Goal: Task Accomplishment & Management: Use online tool/utility

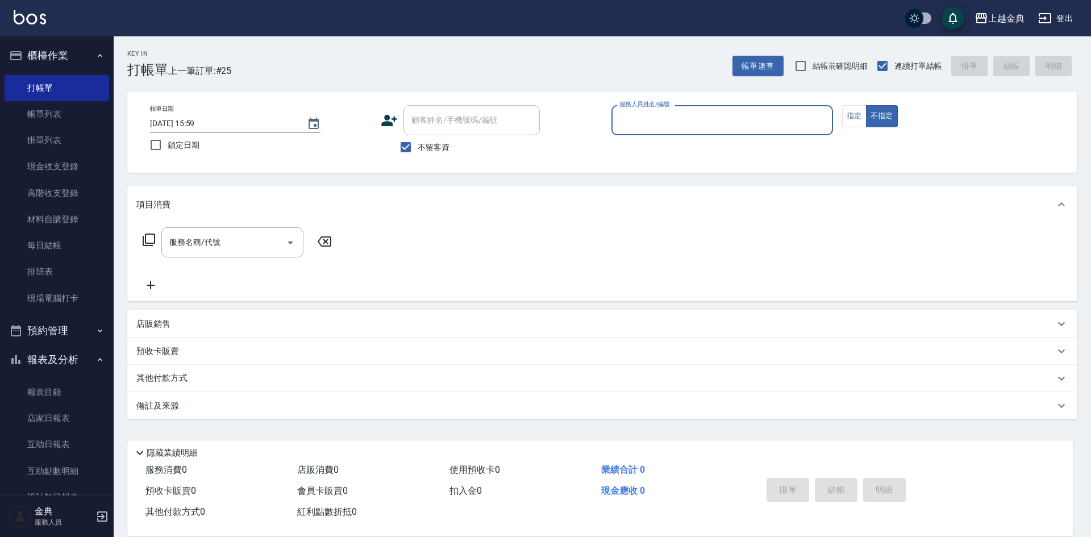
click at [752, 112] on input "服務人員姓名/編號" at bounding box center [721, 120] width 211 height 20
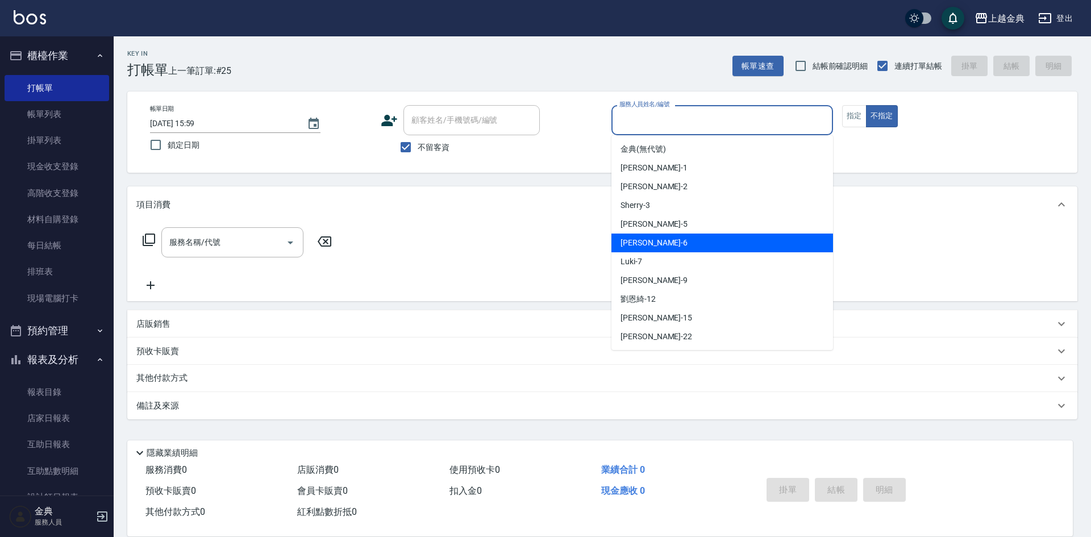
click at [712, 235] on div "[PERSON_NAME] -6" at bounding box center [722, 242] width 222 height 19
type input "[PERSON_NAME]-6"
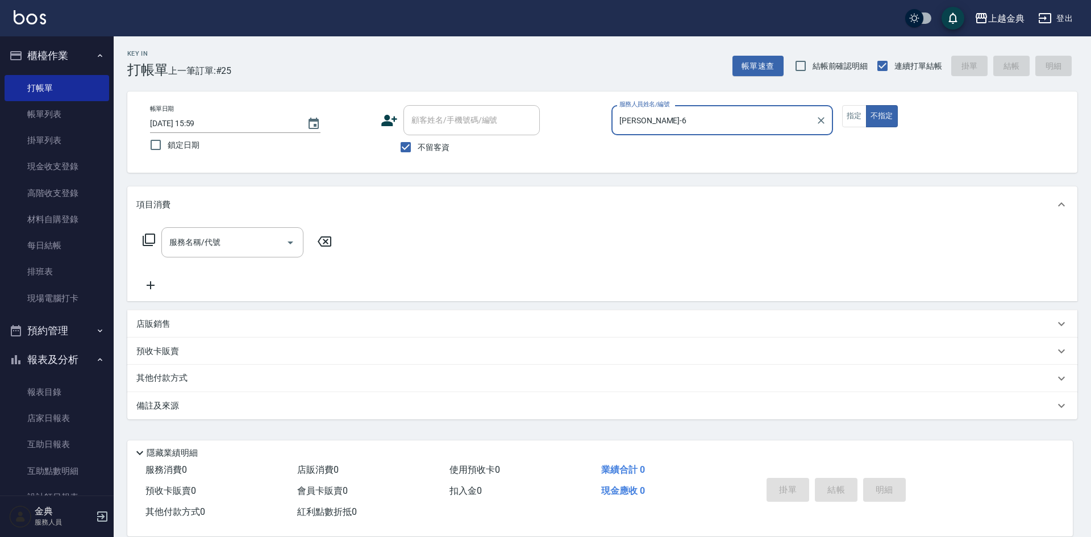
click at [152, 237] on icon at bounding box center [149, 240] width 14 height 14
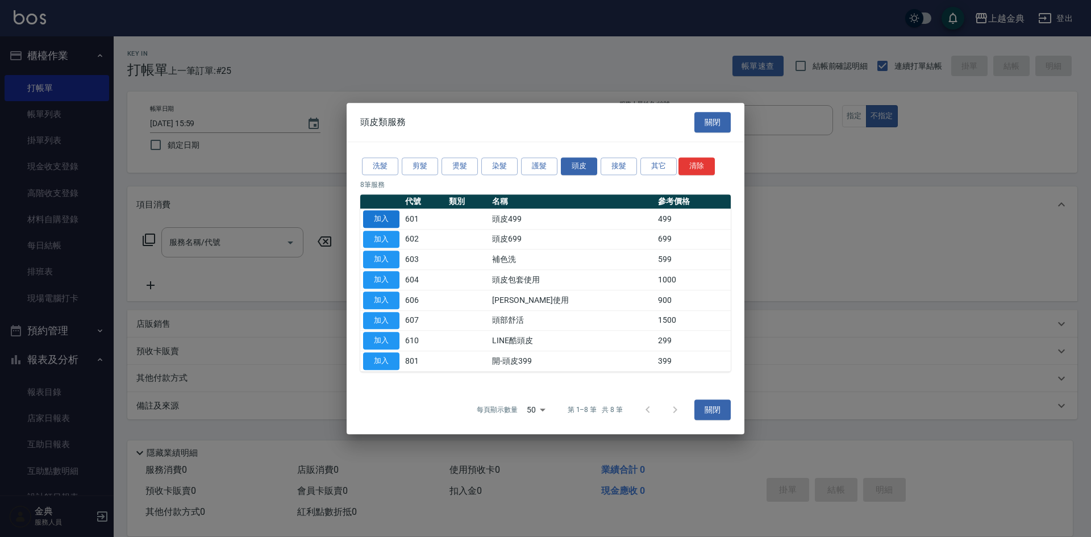
click at [385, 215] on button "加入" at bounding box center [381, 219] width 36 height 18
type input "頭皮499(601)"
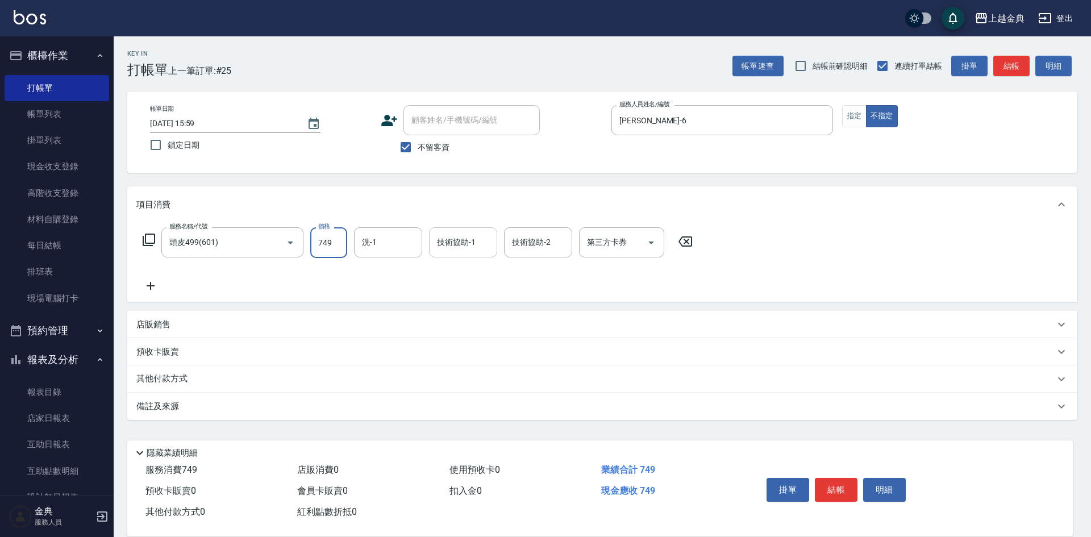
type input "749"
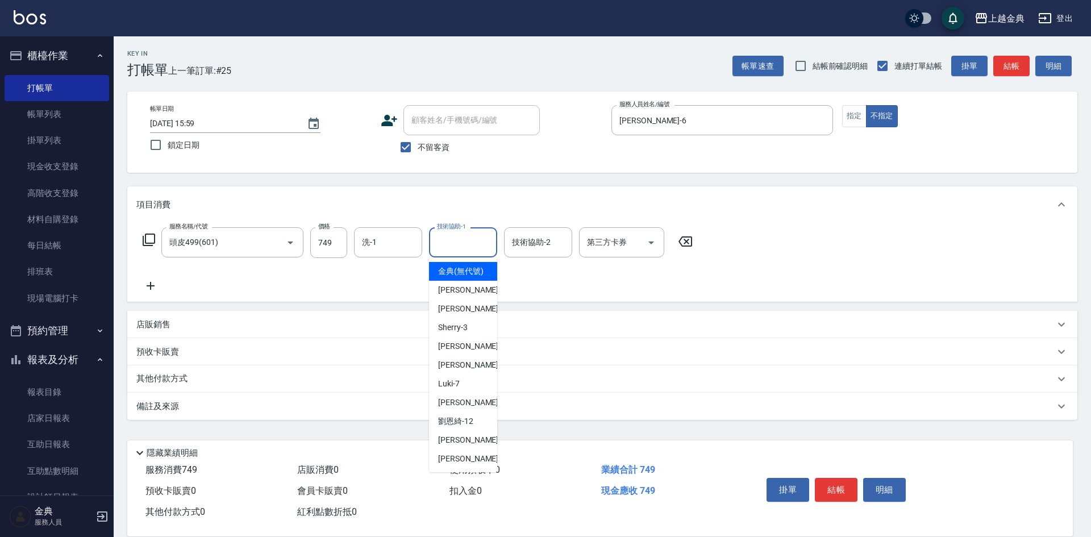
click at [463, 232] on div "技術協助-1 技術協助-1" at bounding box center [463, 242] width 68 height 30
click at [474, 468] on div "[PERSON_NAME] -22" at bounding box center [463, 458] width 68 height 19
type input "[PERSON_NAME]-22"
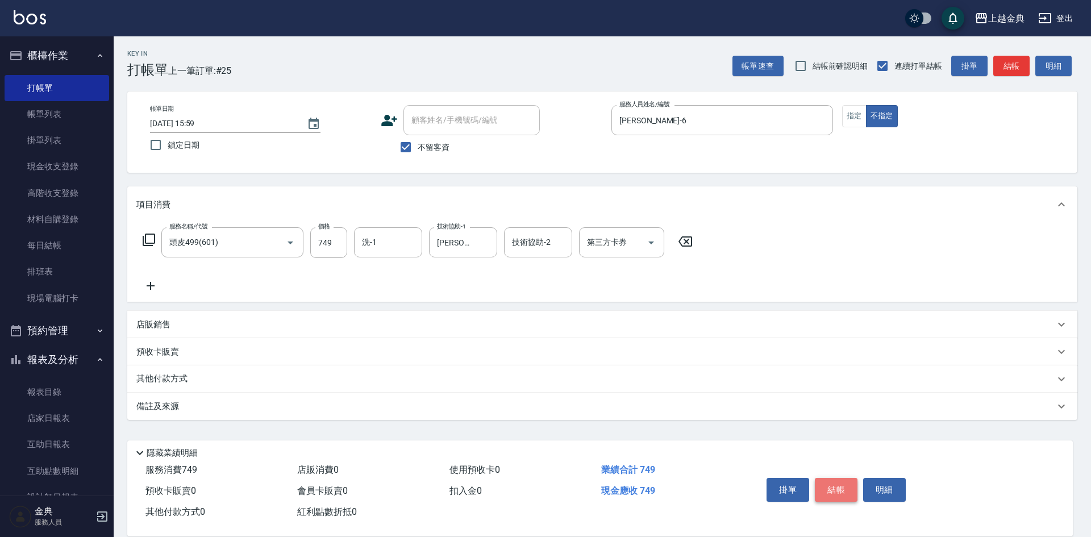
click at [828, 486] on button "結帳" at bounding box center [836, 490] width 43 height 24
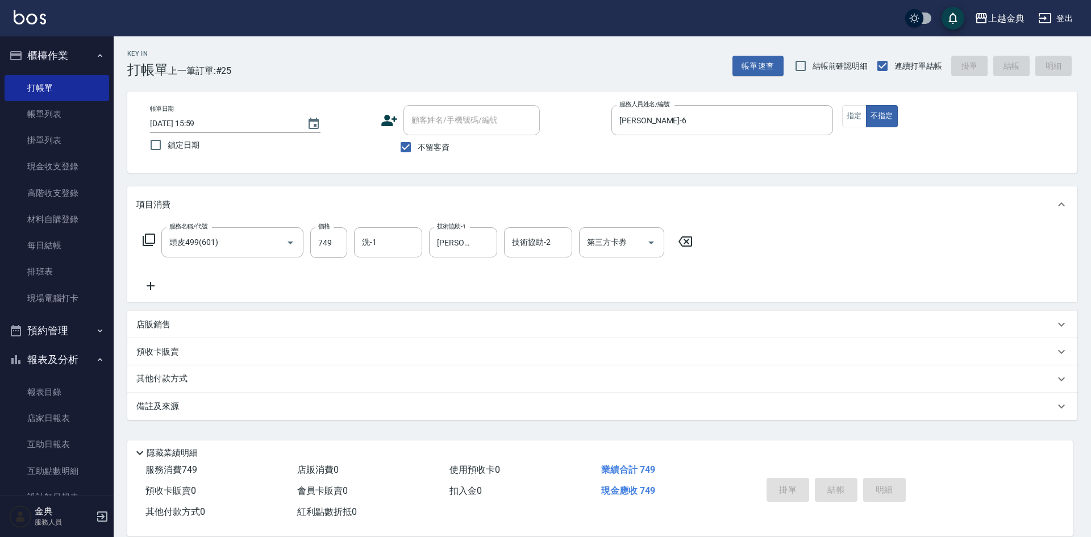
type input "[DATE] 17:31"
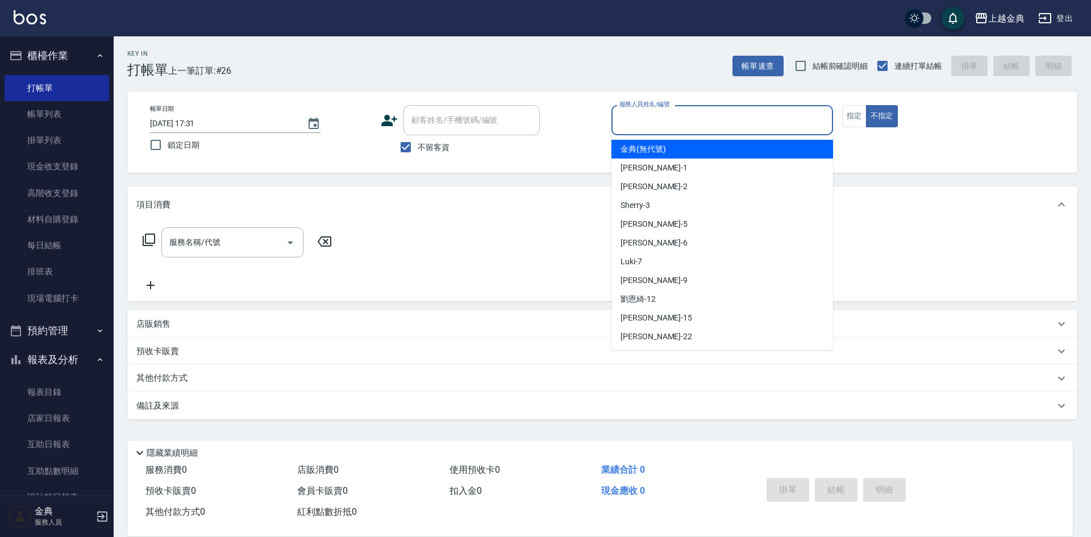
click at [739, 123] on input "服務人員姓名/編號" at bounding box center [721, 120] width 211 height 20
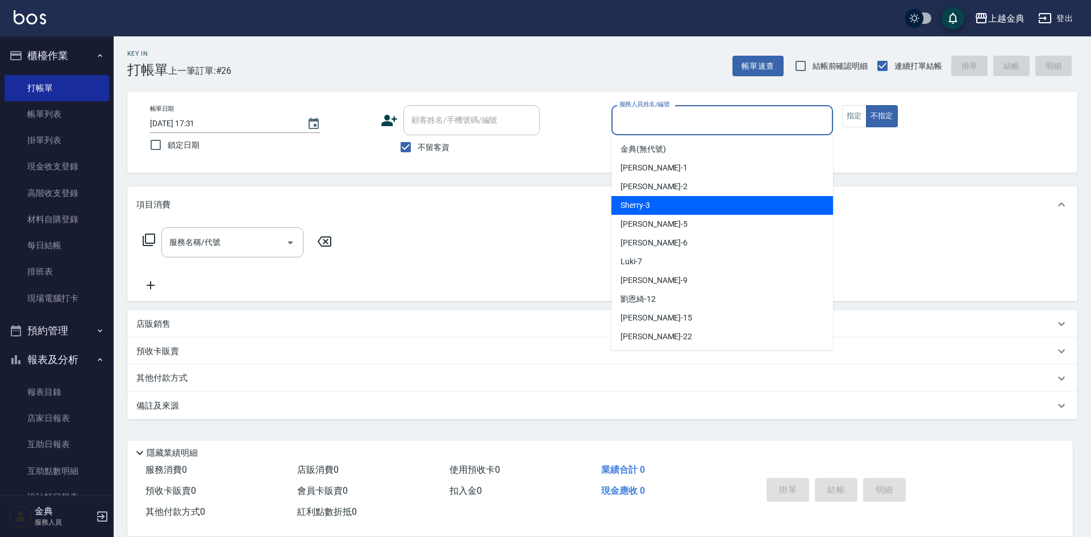
click at [695, 204] on div "Sherry -3" at bounding box center [722, 205] width 222 height 19
type input "Sherry-3"
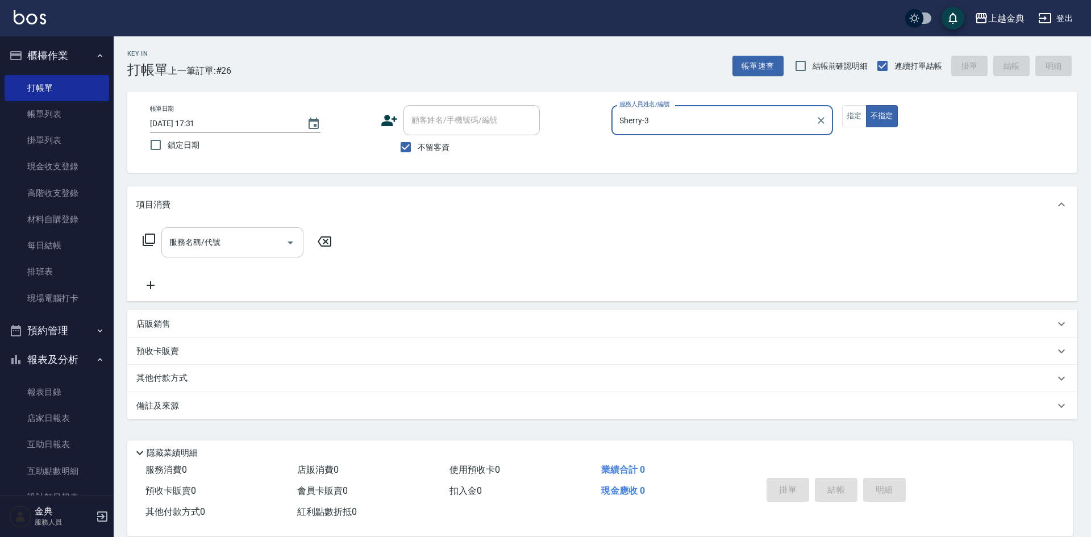
click at [286, 243] on icon "Open" at bounding box center [290, 243] width 14 height 14
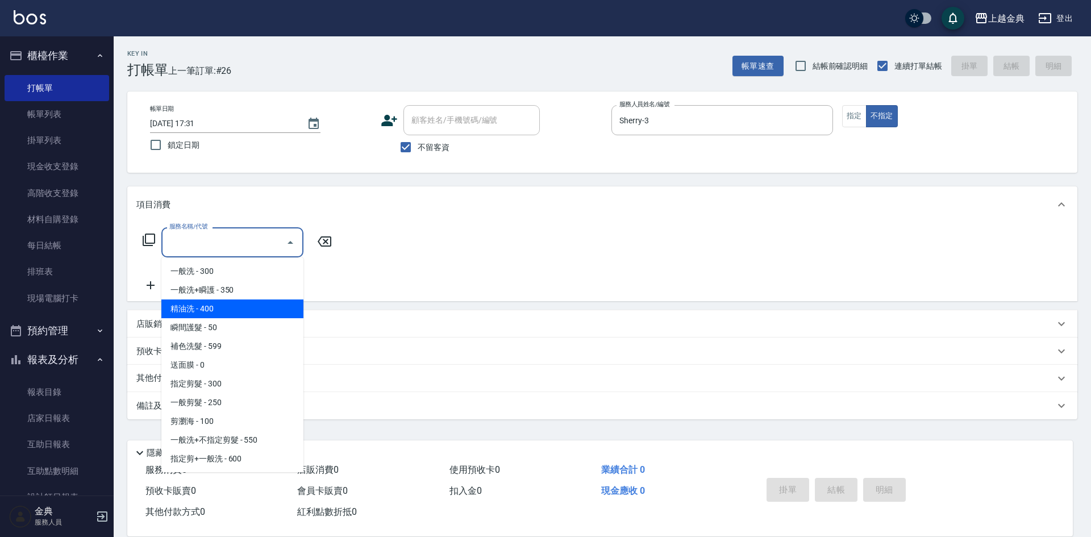
click at [245, 312] on span "精油洗 - 400" at bounding box center [232, 308] width 142 height 19
type input "精油洗(102)"
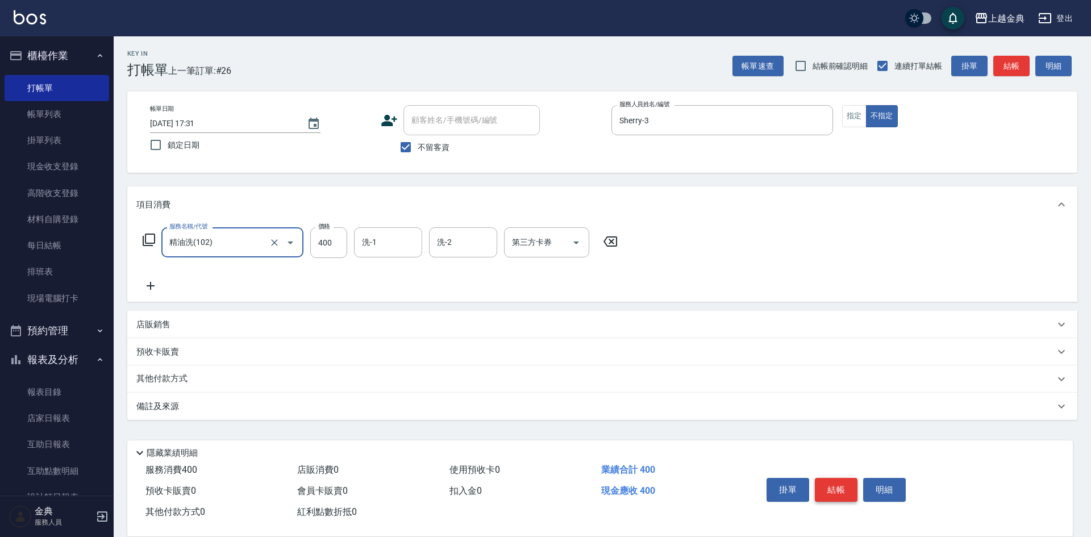
click at [824, 490] on button "結帳" at bounding box center [836, 490] width 43 height 24
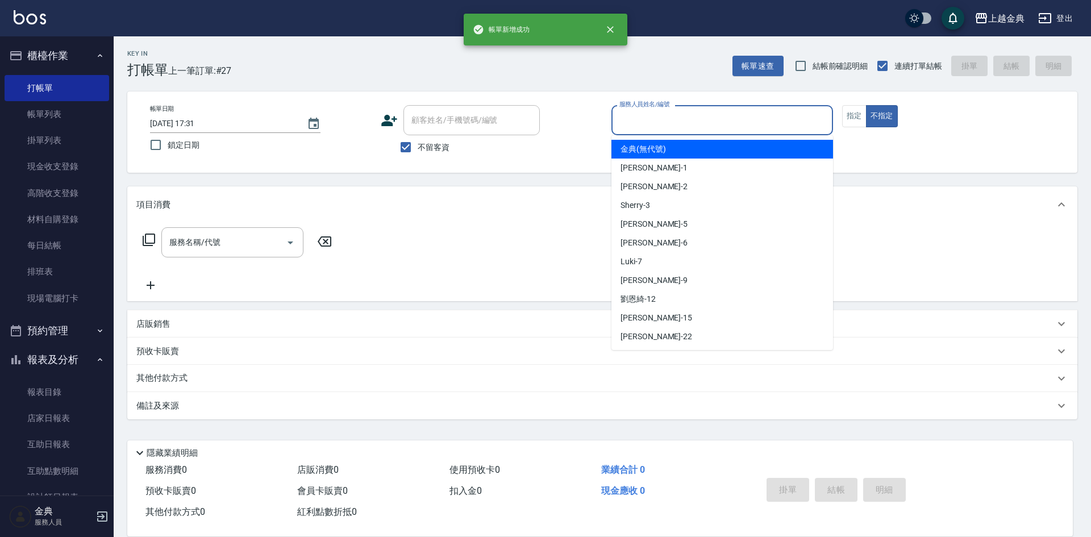
click at [689, 119] on input "服務人員姓名/編號" at bounding box center [721, 120] width 211 height 20
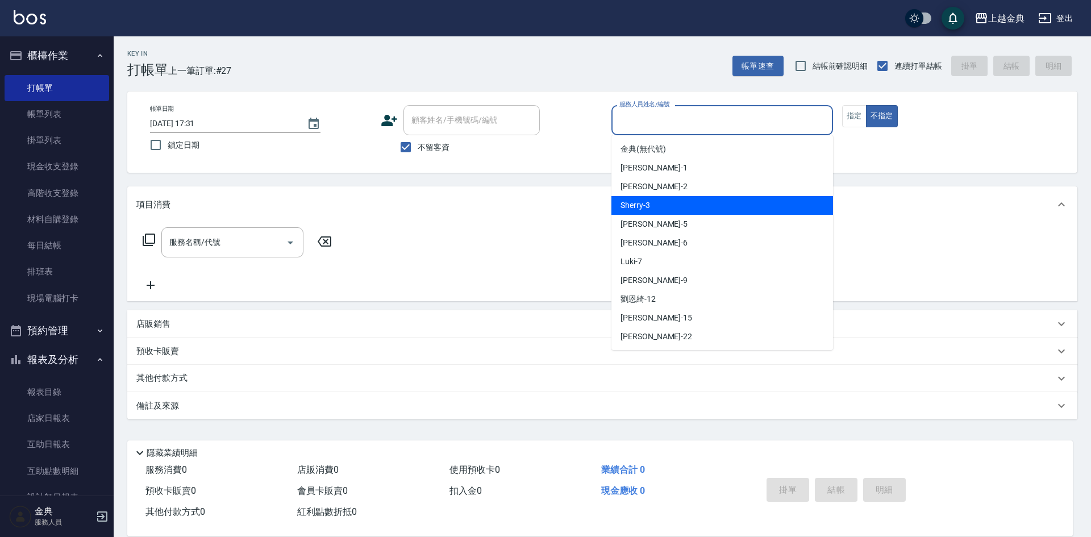
click at [678, 204] on div "Sherry -3" at bounding box center [722, 205] width 222 height 19
type input "Sherry-3"
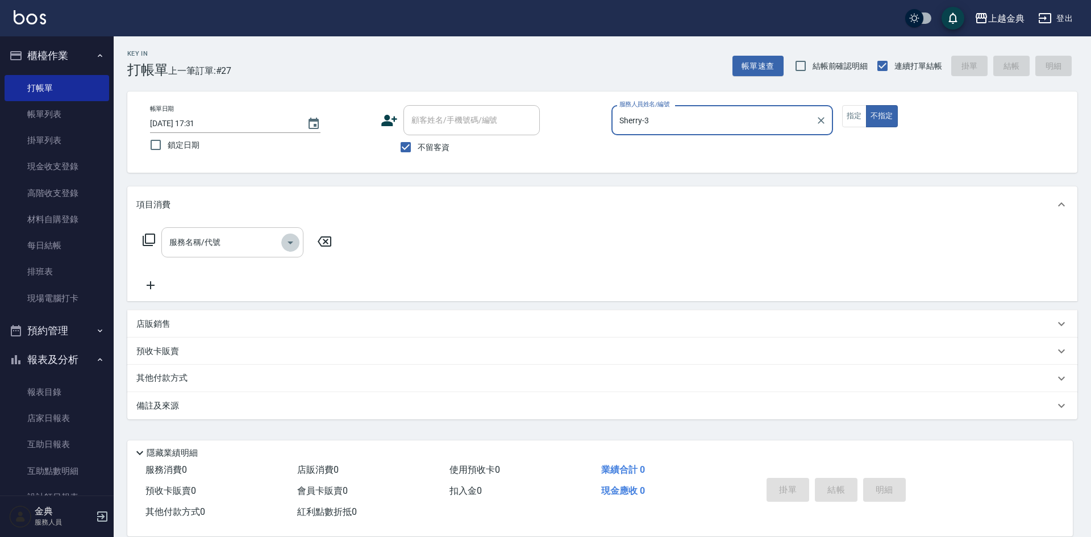
click at [291, 245] on icon "Open" at bounding box center [290, 243] width 14 height 14
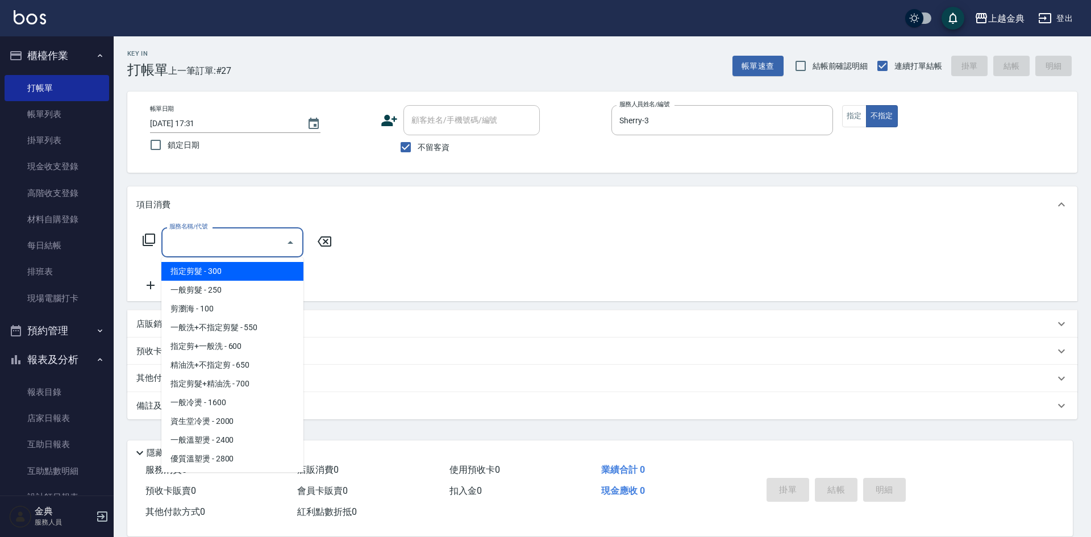
scroll to position [114, 0]
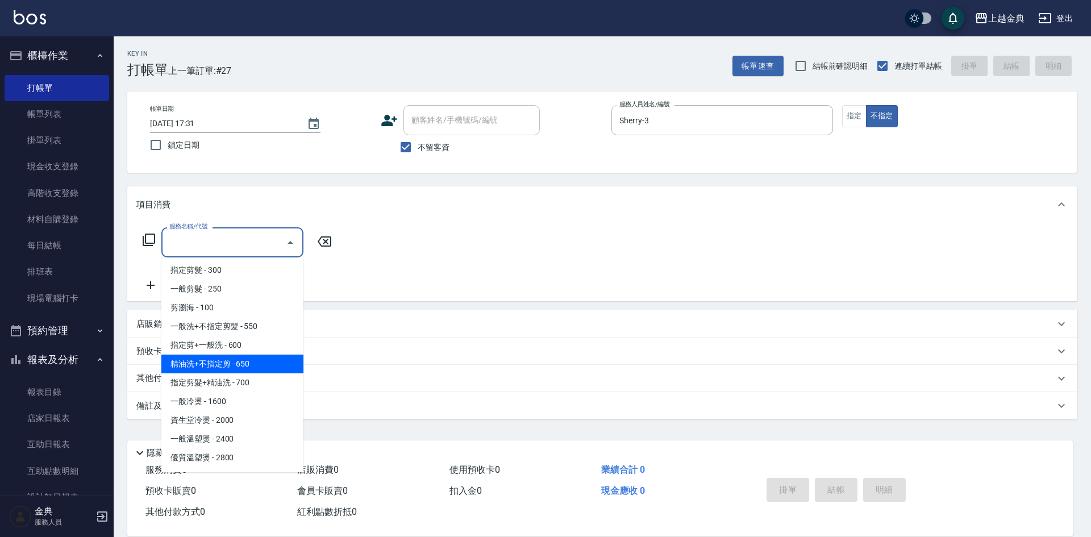
click at [270, 365] on span "精油洗+不指定剪 - 650" at bounding box center [232, 363] width 142 height 19
type input "精油洗+不指定剪(205)"
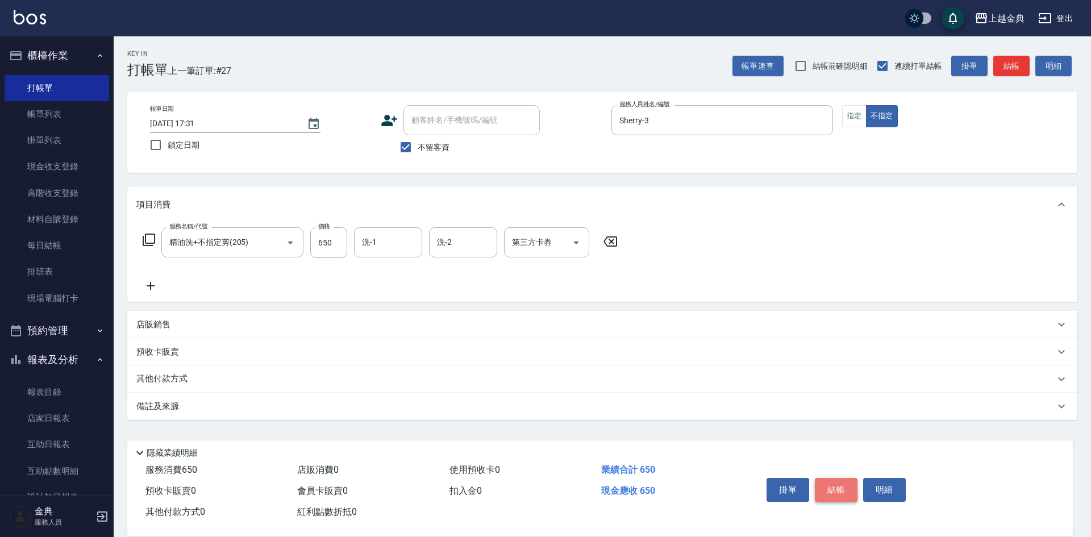
click at [827, 484] on button "結帳" at bounding box center [836, 490] width 43 height 24
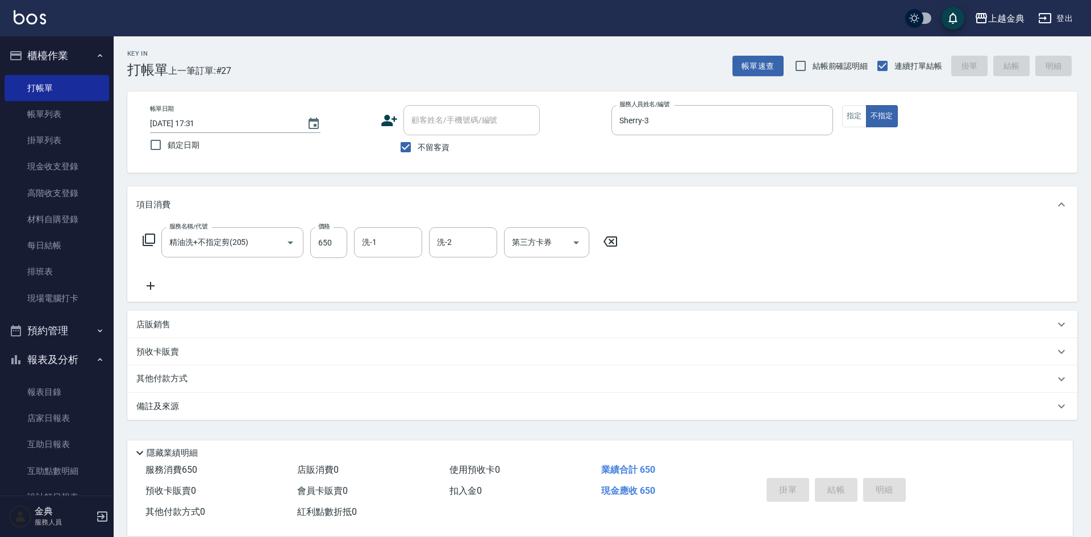
type input "[DATE] 17:32"
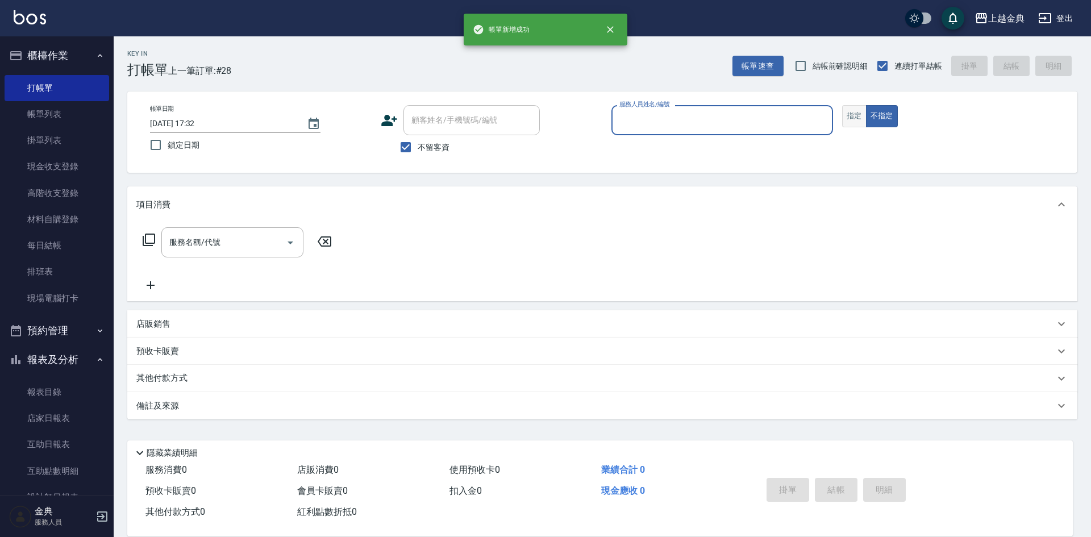
click at [848, 115] on button "指定" at bounding box center [854, 116] width 24 height 22
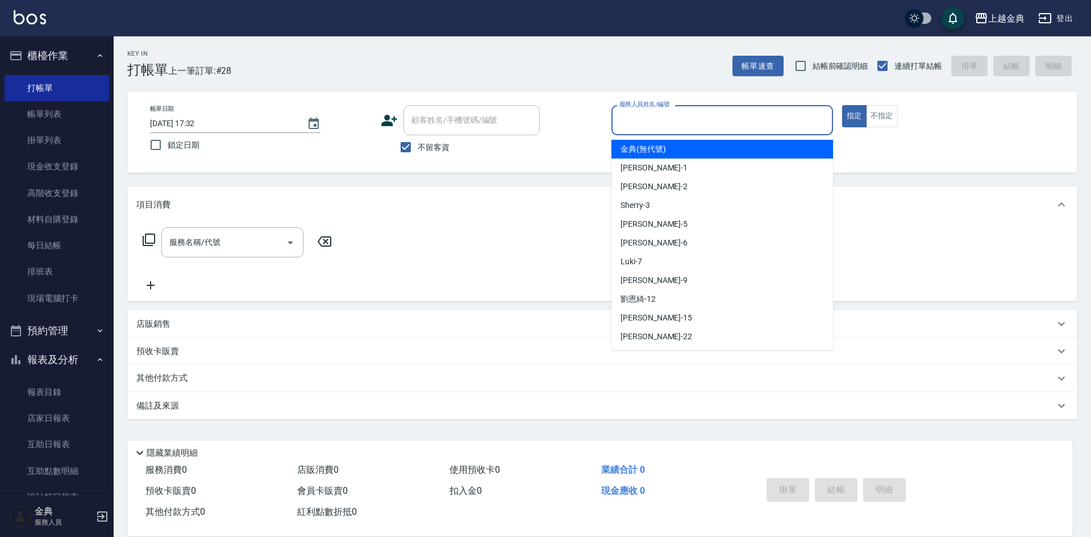
click at [753, 118] on input "服務人員姓名/編號" at bounding box center [721, 120] width 211 height 20
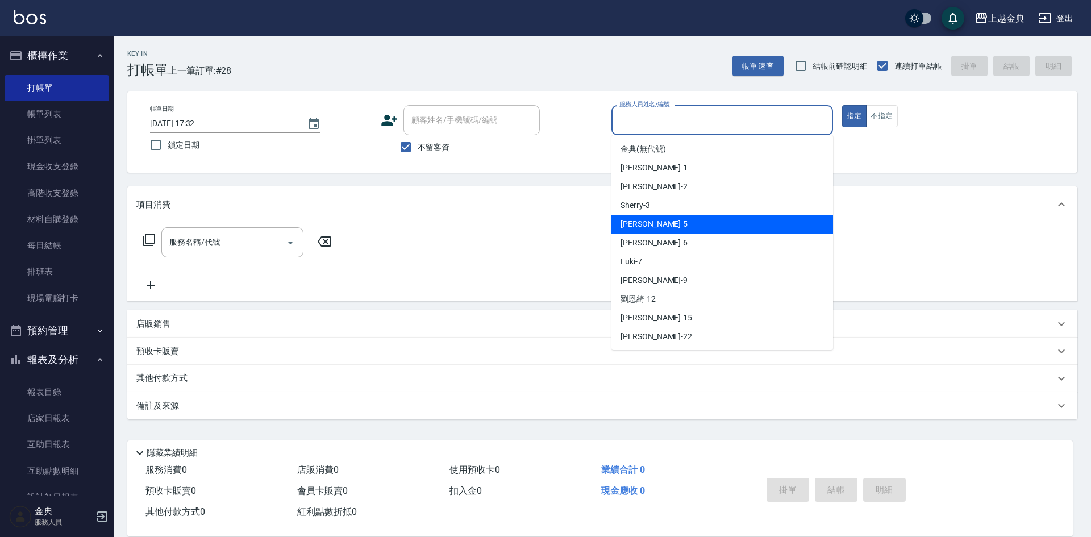
click at [681, 223] on div "[PERSON_NAME] -5" at bounding box center [722, 224] width 222 height 19
type input "[PERSON_NAME]-5"
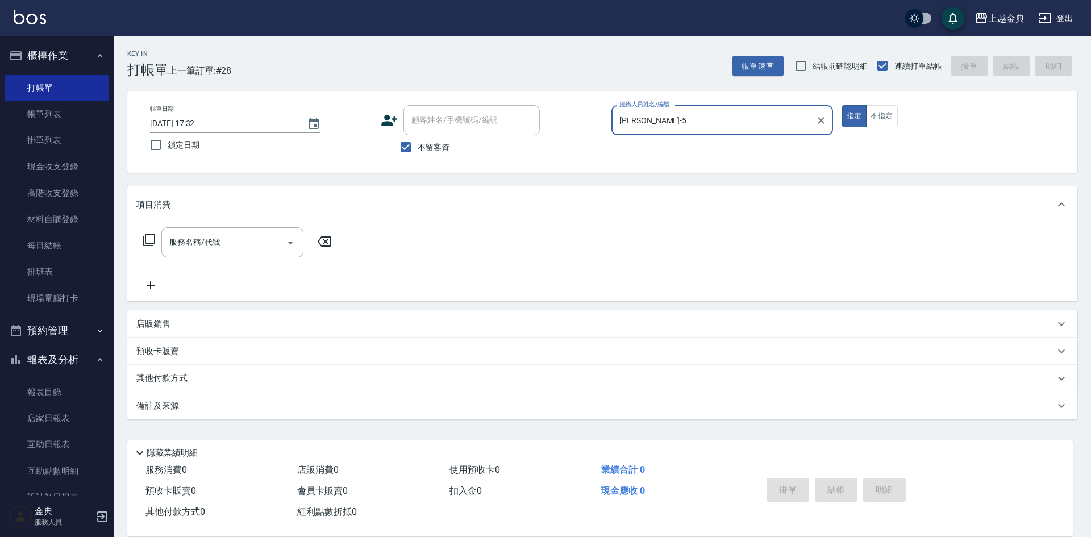
click at [145, 235] on icon at bounding box center [149, 239] width 12 height 12
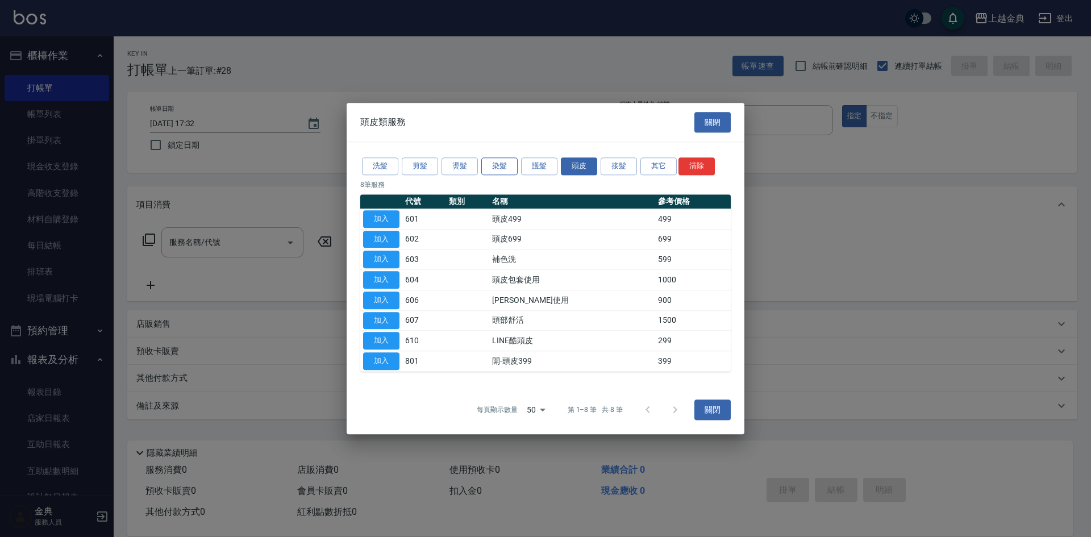
click at [511, 169] on button "染髮" at bounding box center [499, 166] width 36 height 18
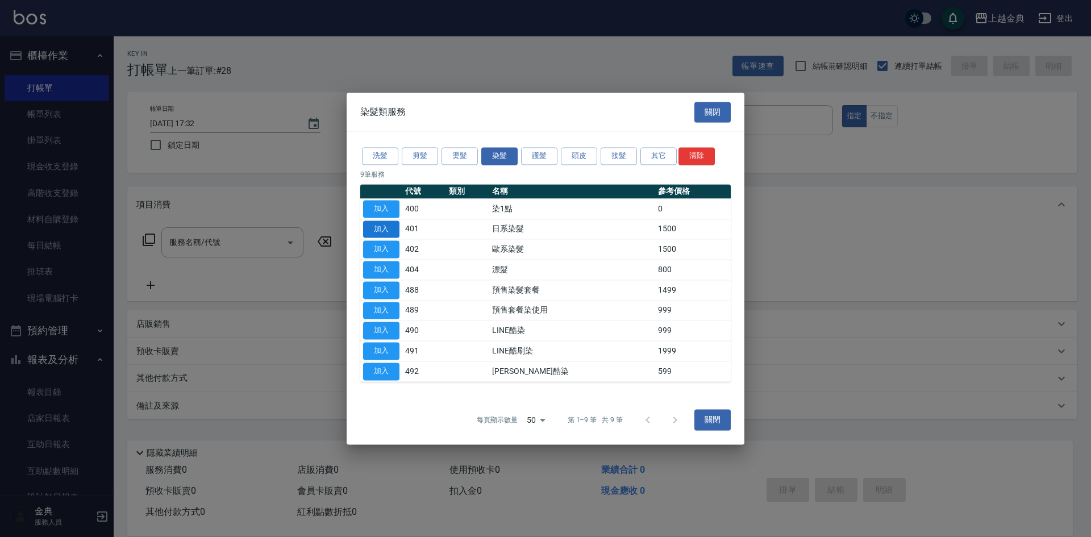
click at [368, 227] on button "加入" at bounding box center [381, 229] width 36 height 18
type input "日系染髮(401)"
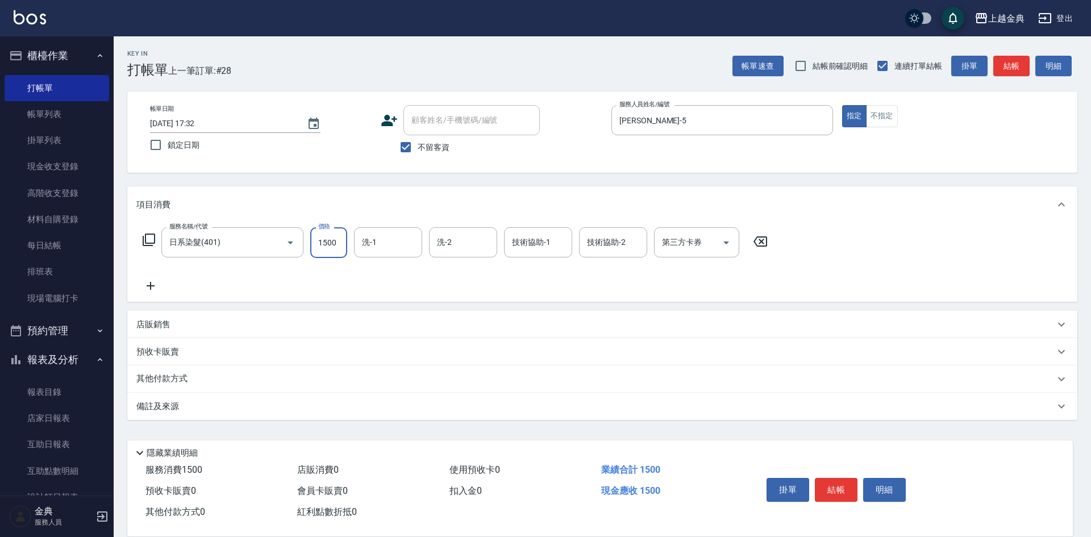
click at [341, 235] on input "1500" at bounding box center [328, 242] width 37 height 31
type input "1800"
click at [835, 482] on button "結帳" at bounding box center [836, 490] width 43 height 24
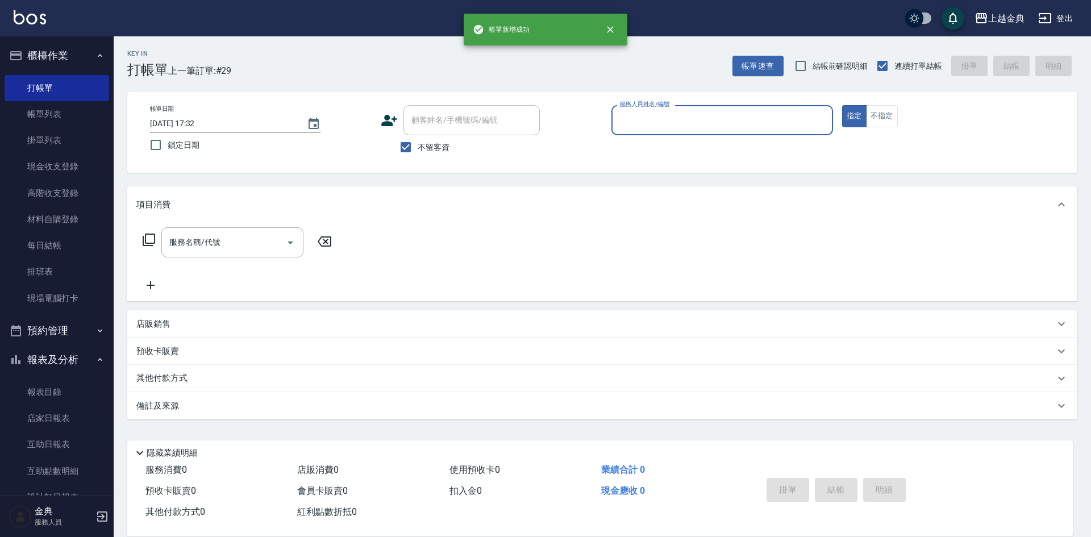
click at [715, 123] on input "服務人員姓名/編號" at bounding box center [721, 120] width 211 height 20
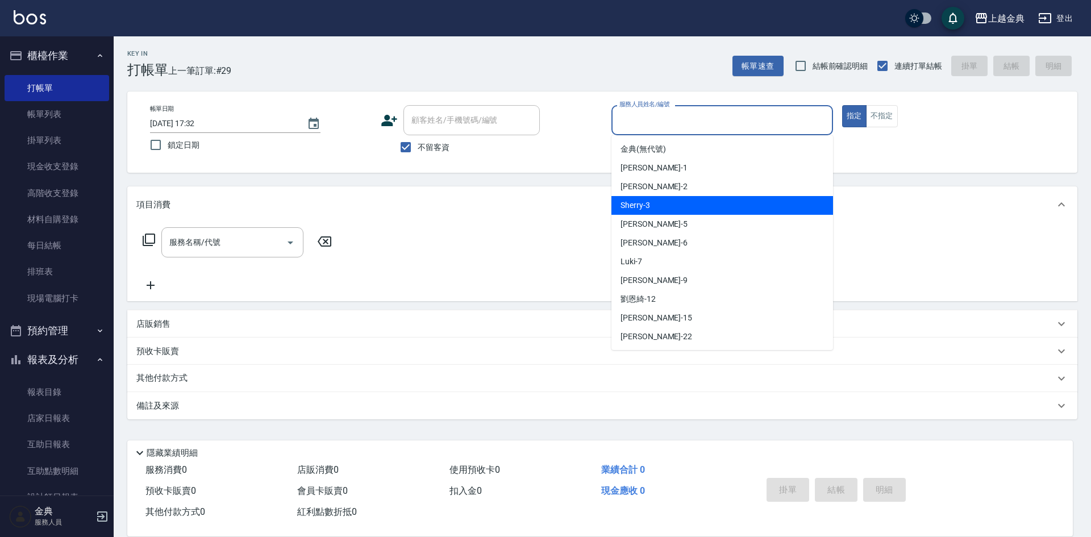
click at [699, 201] on div "Sherry -3" at bounding box center [722, 205] width 222 height 19
type input "Sherry-3"
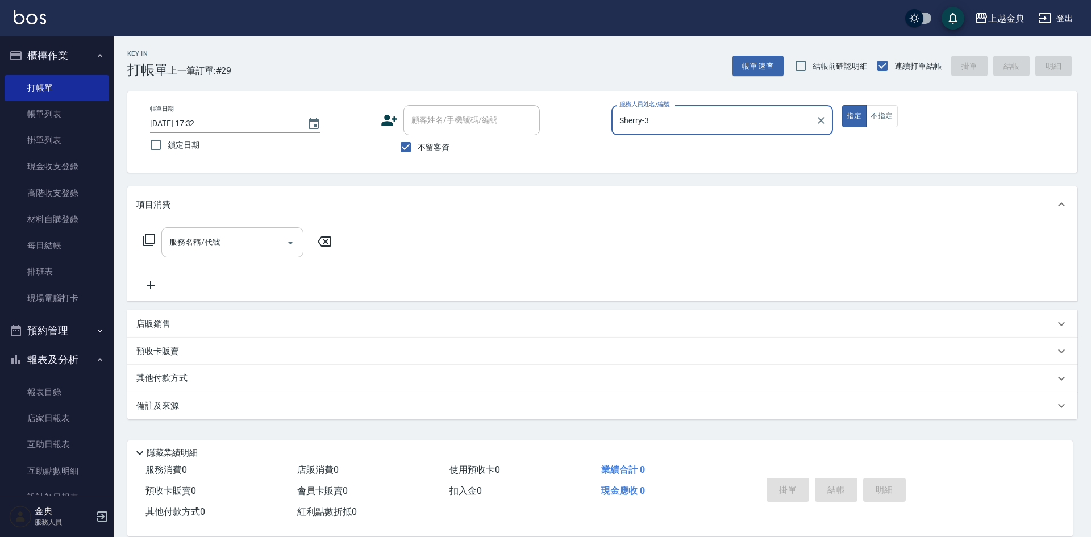
click at [287, 242] on icon "Open" at bounding box center [290, 243] width 14 height 14
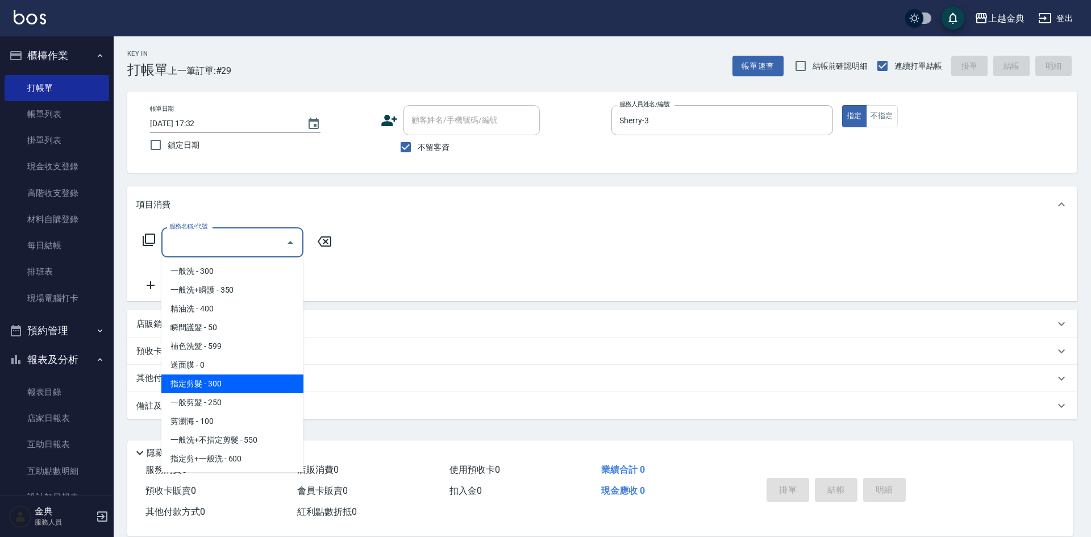
click at [233, 386] on span "指定剪髮 - 300" at bounding box center [232, 383] width 142 height 19
type input "指定剪髮(199)"
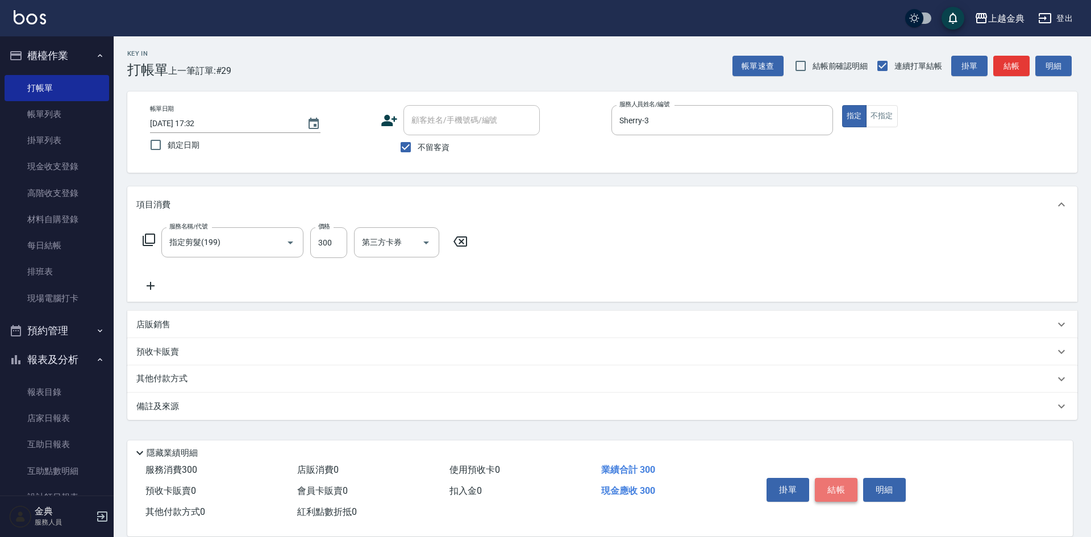
click at [842, 481] on button "結帳" at bounding box center [836, 490] width 43 height 24
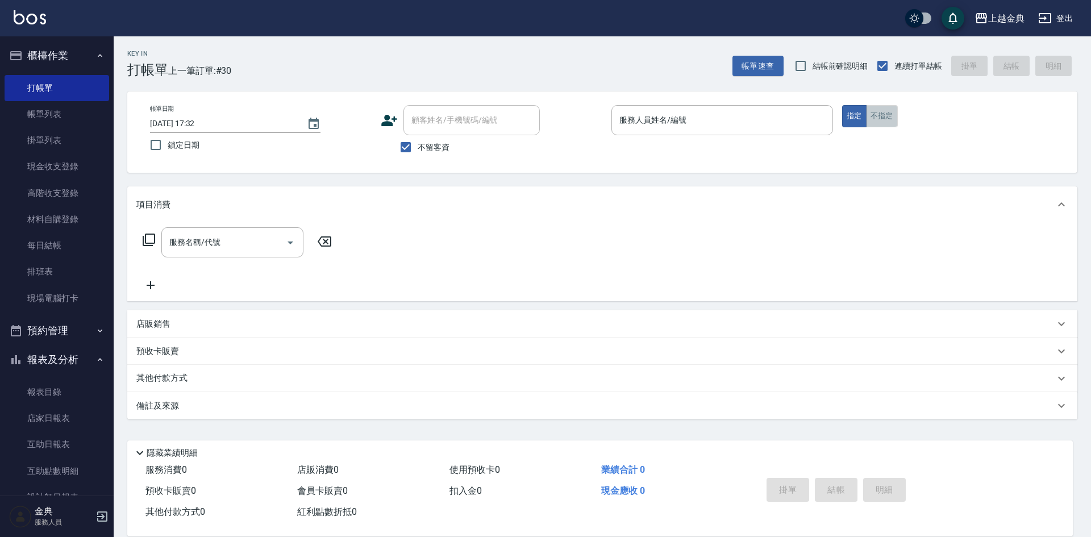
click at [887, 115] on button "不指定" at bounding box center [882, 116] width 32 height 22
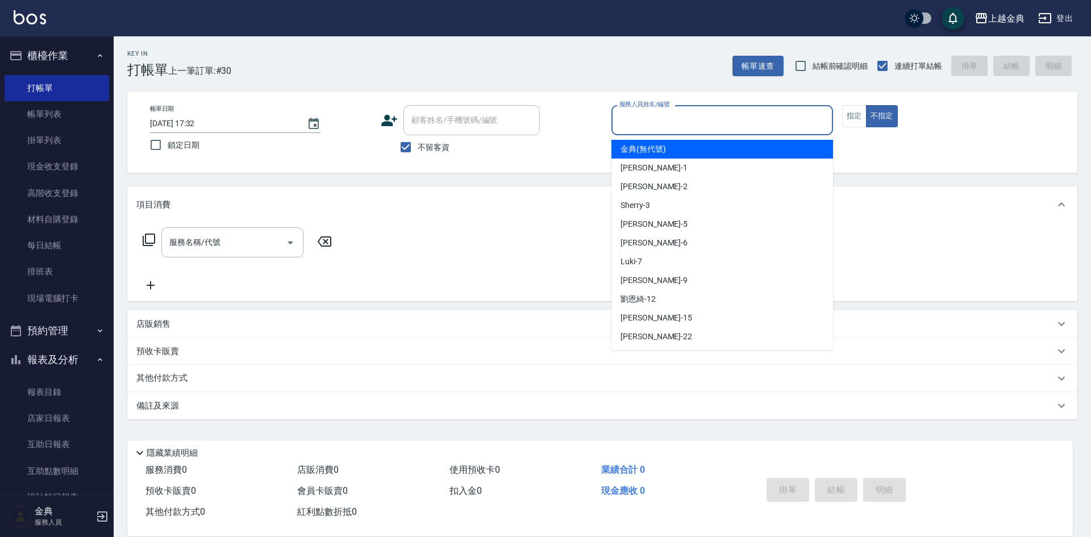
click at [757, 124] on input "服務人員姓名/編號" at bounding box center [721, 120] width 211 height 20
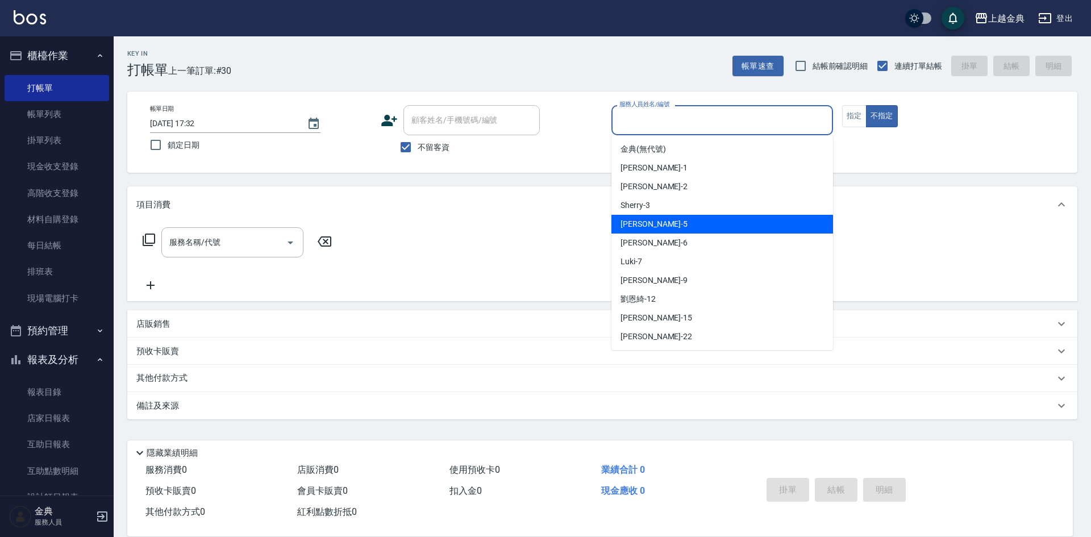
click at [705, 227] on div "[PERSON_NAME] -5" at bounding box center [722, 224] width 222 height 19
type input "[PERSON_NAME]-5"
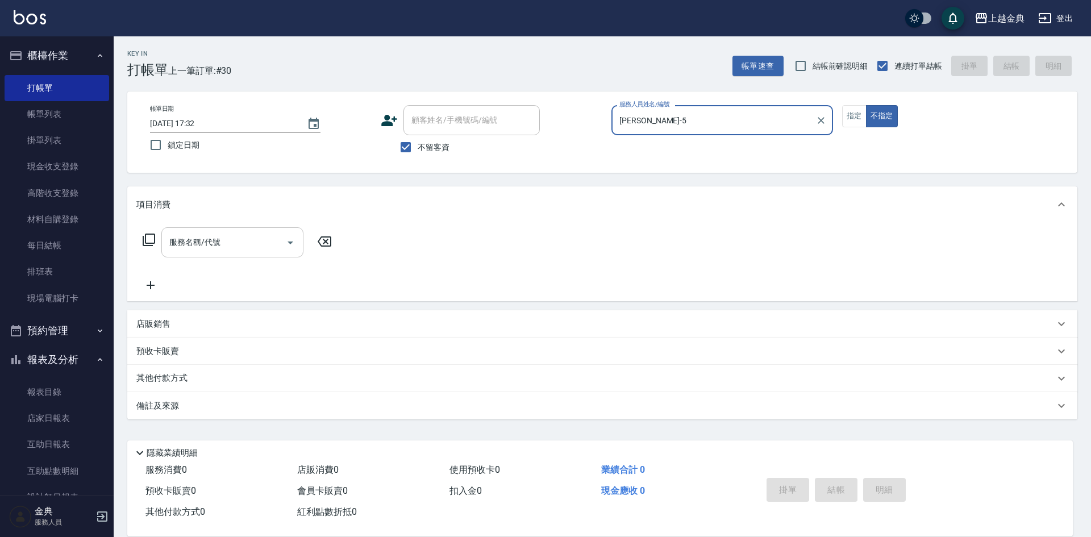
click at [292, 244] on icon "Open" at bounding box center [290, 243] width 14 height 14
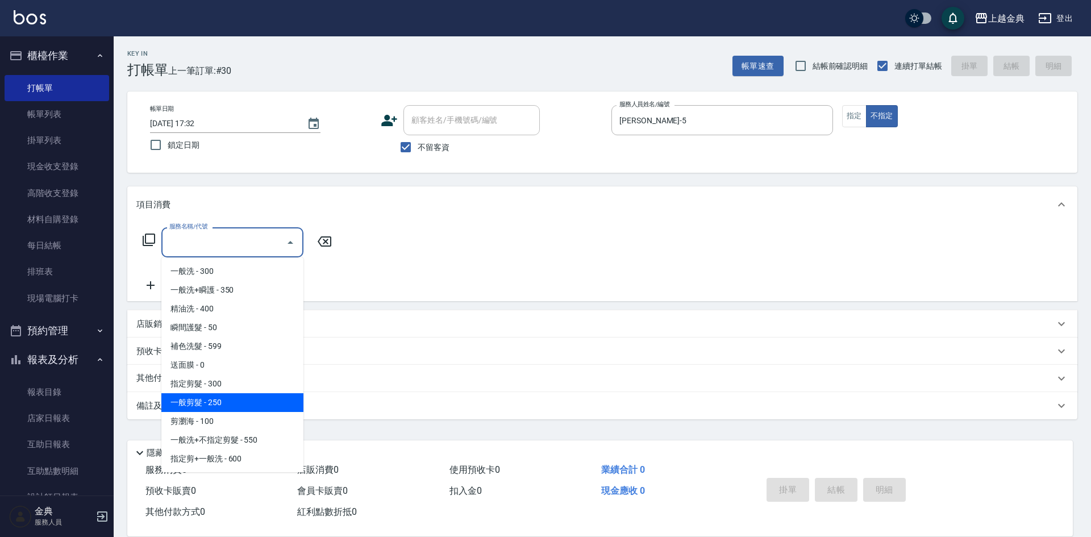
click at [257, 399] on span "一般剪髮 - 250" at bounding box center [232, 402] width 142 height 19
type input "一般剪髮(200)"
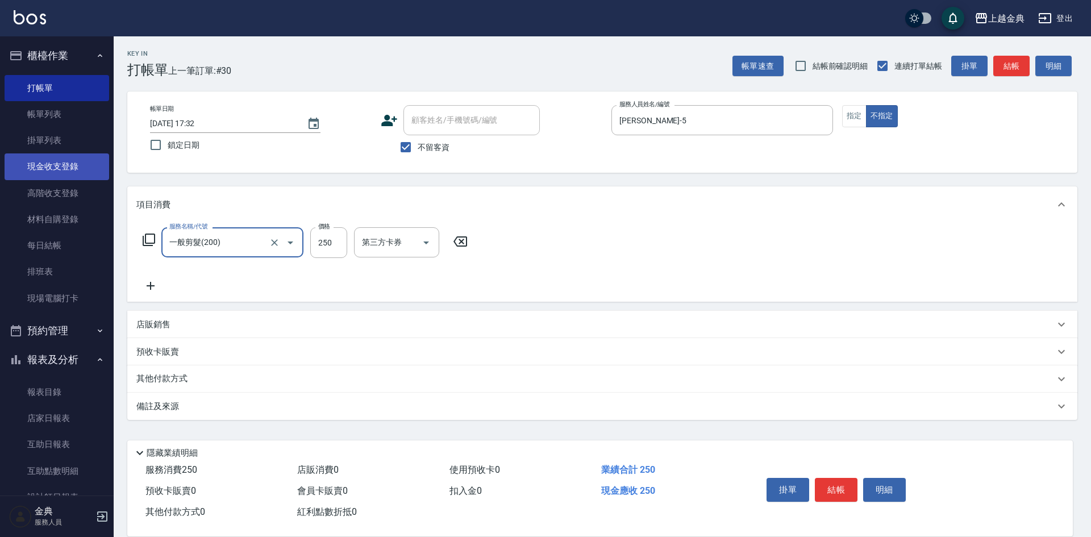
click at [70, 166] on link "現金收支登錄" at bounding box center [57, 166] width 105 height 26
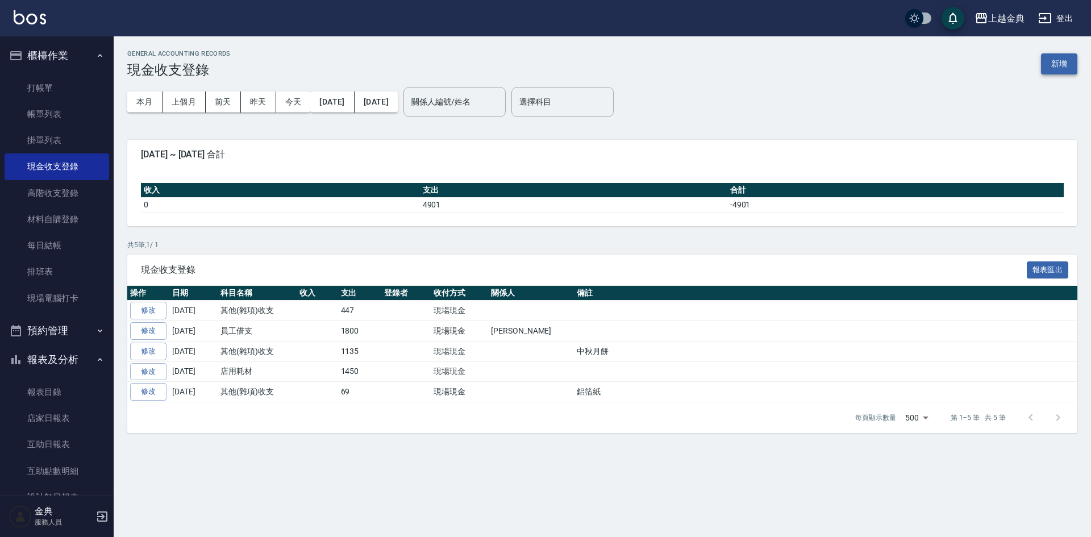
click at [1052, 65] on button "新增" at bounding box center [1059, 63] width 36 height 21
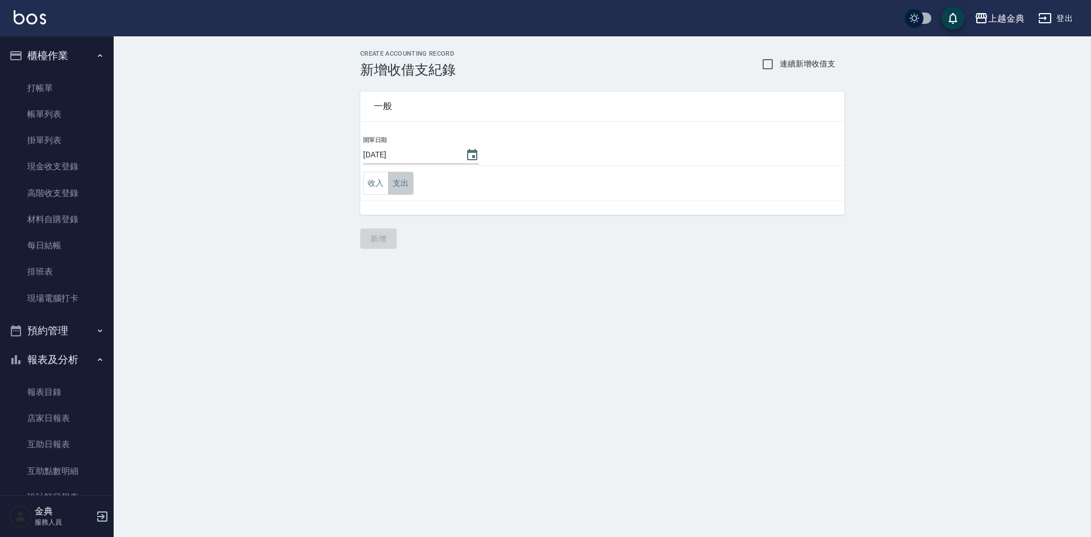
click at [405, 185] on button "支出" at bounding box center [401, 183] width 26 height 23
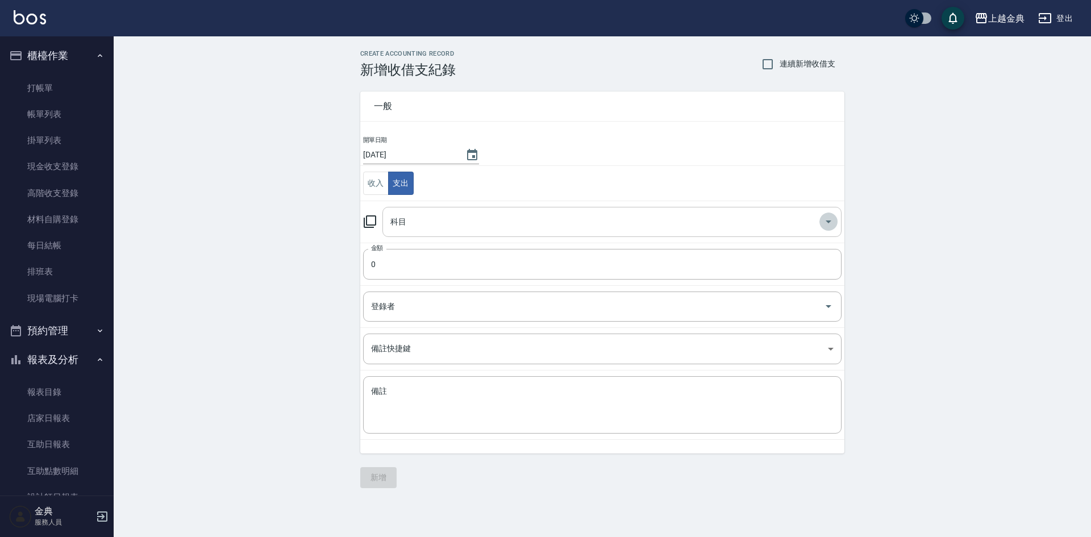
click at [832, 223] on icon "Open" at bounding box center [828, 222] width 14 height 14
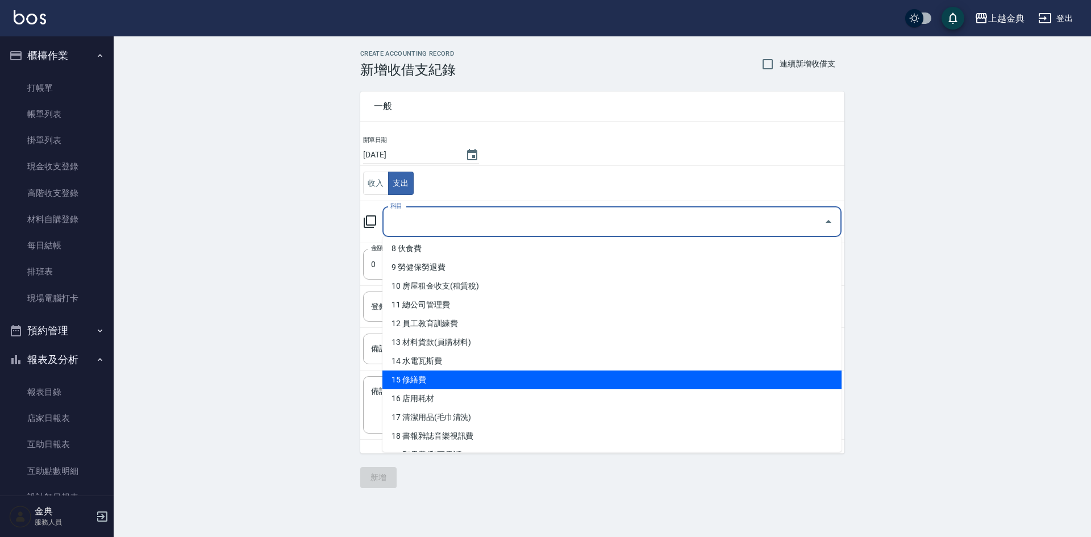
scroll to position [170, 0]
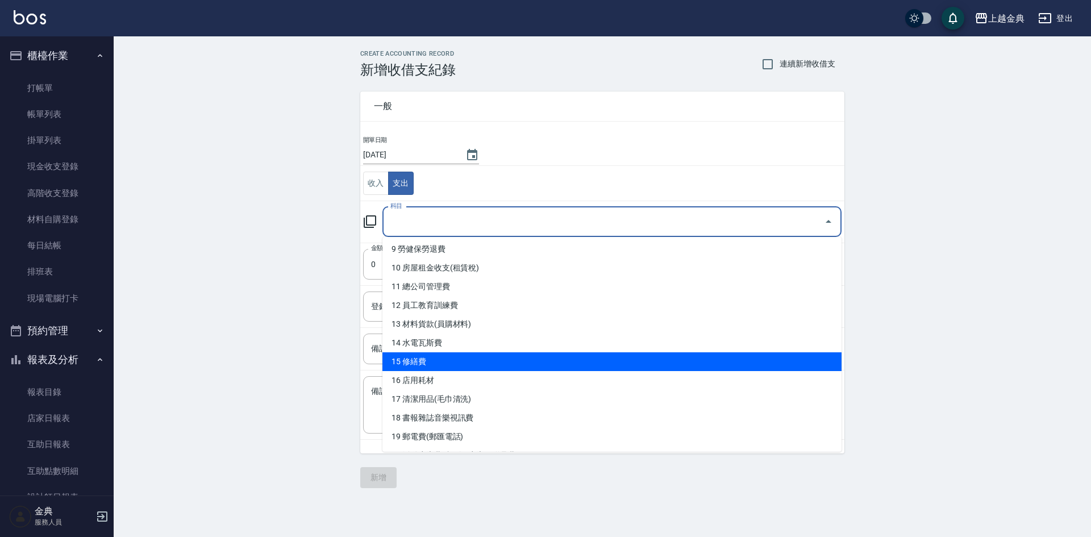
click at [454, 365] on li "15 修繕費" at bounding box center [611, 361] width 459 height 19
type input "15 修繕費"
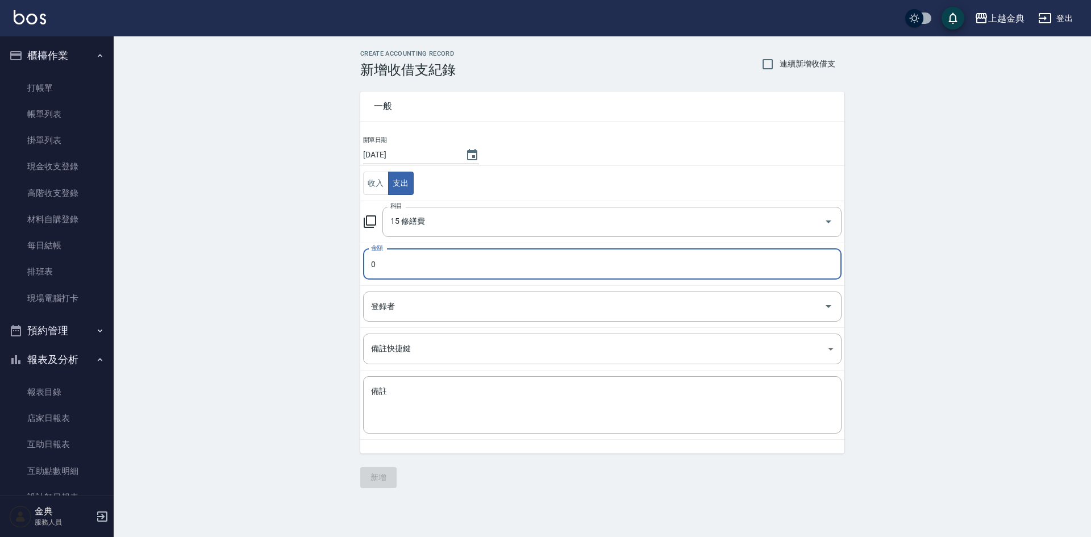
click at [370, 261] on input "0" at bounding box center [602, 264] width 478 height 31
type input "1400"
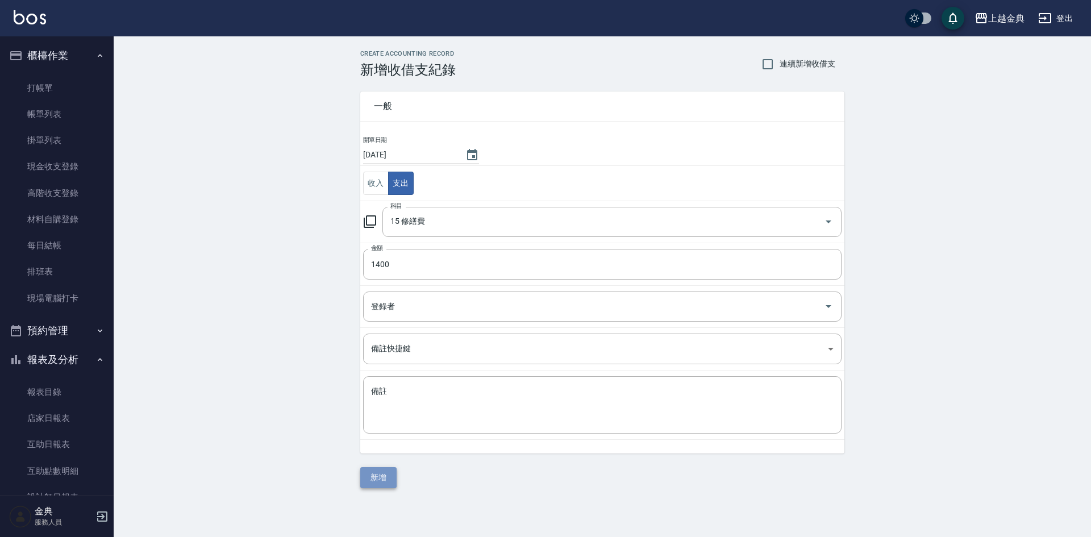
click at [368, 479] on button "新增" at bounding box center [378, 477] width 36 height 21
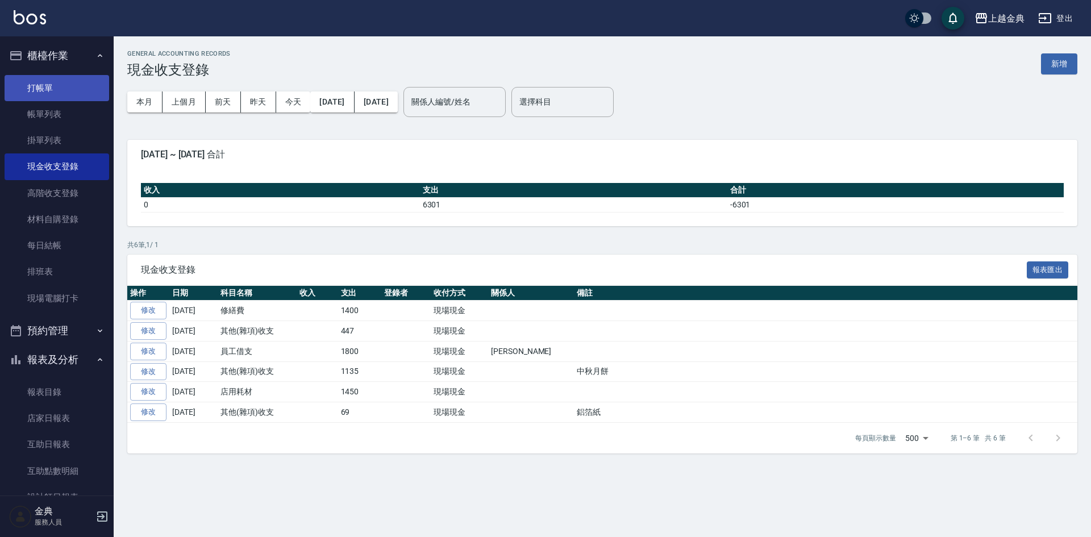
click at [69, 85] on link "打帳單" at bounding box center [57, 88] width 105 height 26
